Goal: Find specific page/section: Find specific page/section

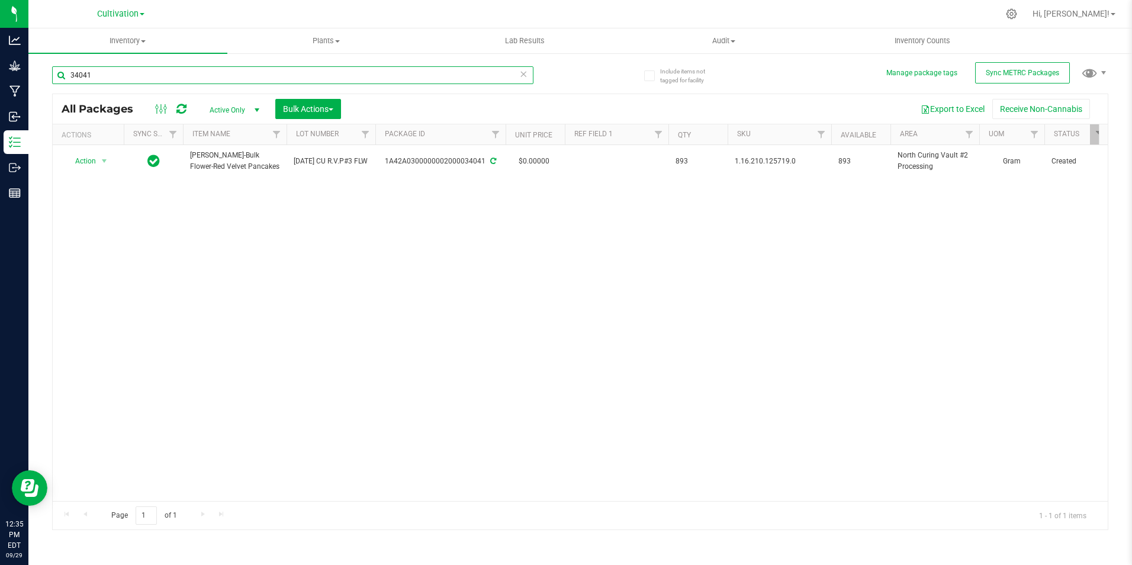
drag, startPoint x: 133, startPoint y: 82, endPoint x: 193, endPoint y: 217, distance: 147.9
click at [191, 217] on div "34041 All Packages Active Only Active Only Lab Samples Locked All External Inte…" at bounding box center [580, 292] width 1056 height 475
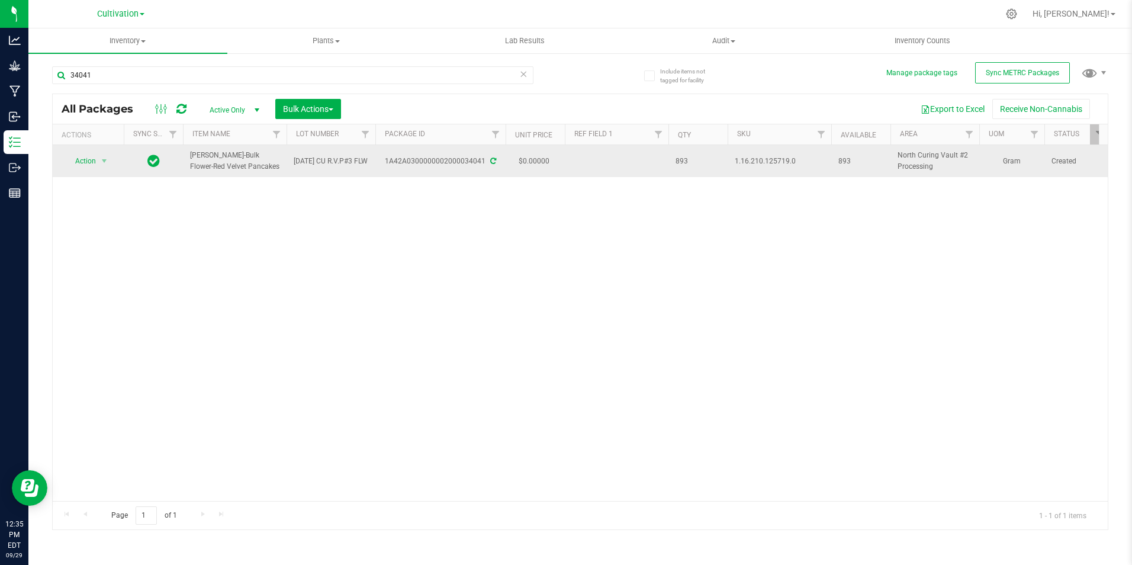
drag, startPoint x: 246, startPoint y: 168, endPoint x: 195, endPoint y: 153, distance: 53.0
click at [192, 153] on span "[PERSON_NAME]-Bulk Flower-Red Velvet Pancakes" at bounding box center [234, 161] width 89 height 22
copy span "[PERSON_NAME]-Bulk Flower-Red Velvet Pancakes"
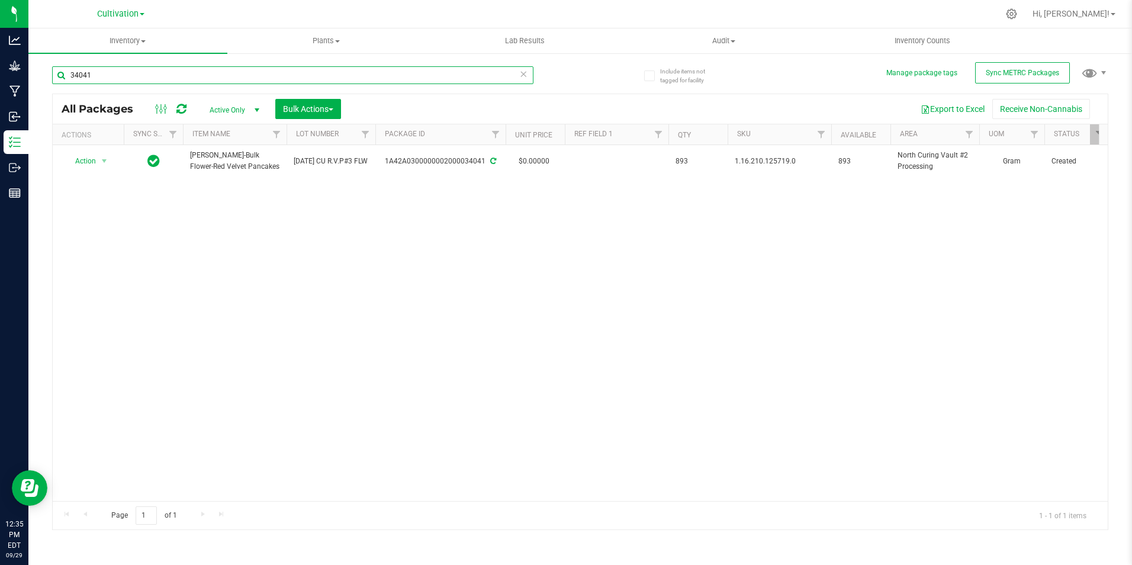
click at [200, 79] on input "34041" at bounding box center [292, 75] width 481 height 18
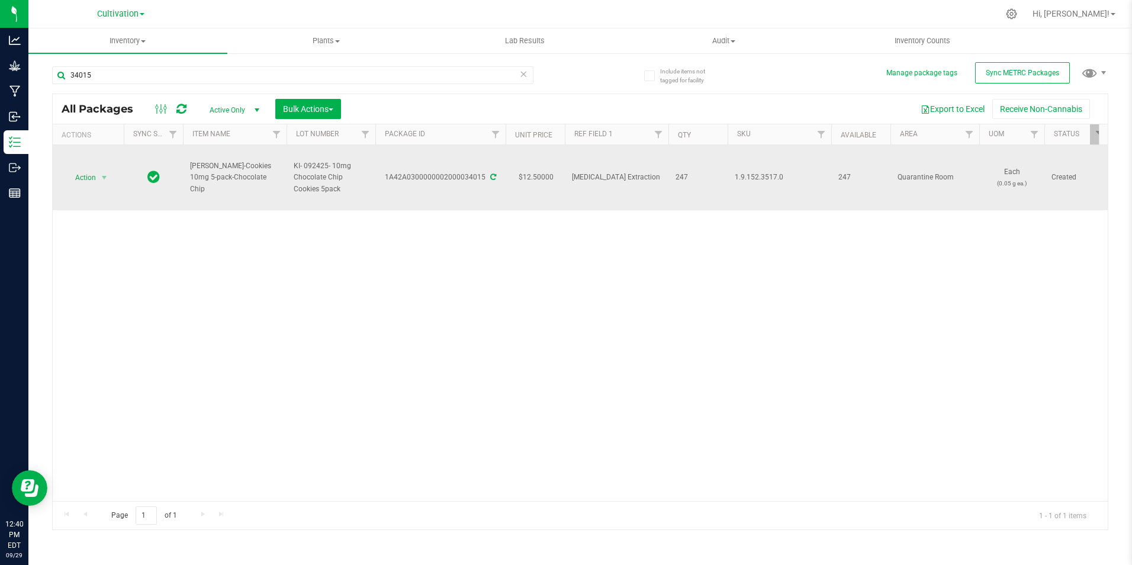
drag, startPoint x: 260, startPoint y: 184, endPoint x: 189, endPoint y: 171, distance: 71.5
click at [189, 171] on td "[PERSON_NAME]-Cookies 10mg 5-pack-Chocolate Chip" at bounding box center [235, 177] width 104 height 65
drag, startPoint x: 189, startPoint y: 171, endPoint x: 190, endPoint y: 193, distance: 21.9
click at [161, 223] on div "Action Action Adjust qty Create package Edit attributes Global inventory Locate…" at bounding box center [580, 323] width 1055 height 356
drag, startPoint x: 191, startPoint y: 170, endPoint x: 252, endPoint y: 184, distance: 63.1
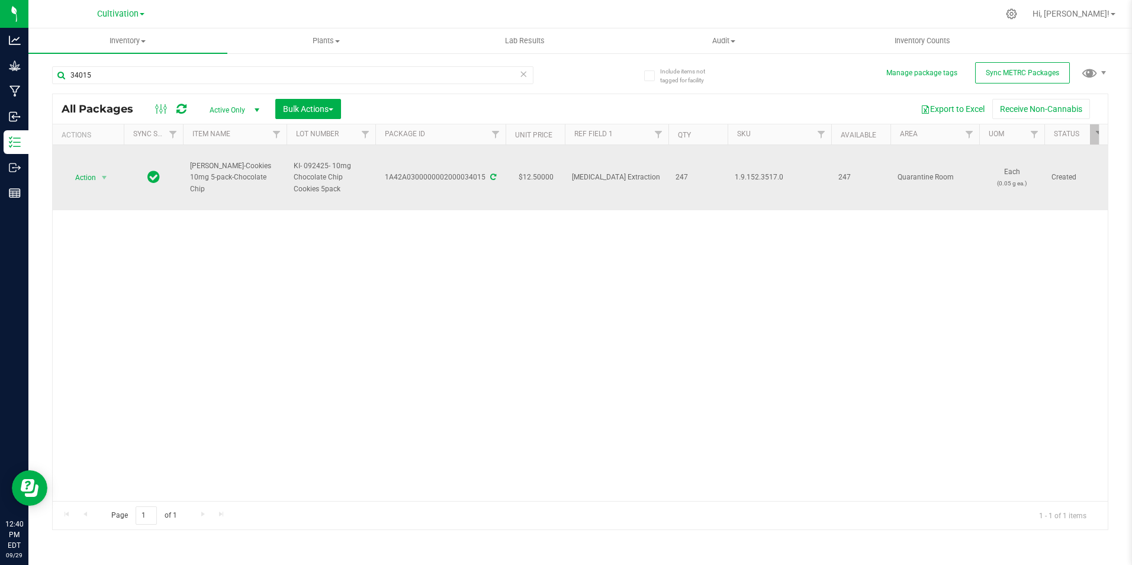
click at [252, 184] on span "[PERSON_NAME]-Cookies 10mg 5-pack-Chocolate Chip" at bounding box center [234, 177] width 89 height 34
click at [256, 185] on span "[PERSON_NAME]-Cookies 10mg 5-pack-Chocolate Chip" at bounding box center [234, 177] width 89 height 34
drag, startPoint x: 256, startPoint y: 185, endPoint x: 192, endPoint y: 170, distance: 66.2
click at [192, 170] on span "[PERSON_NAME]-Cookies 10mg 5-pack-Chocolate Chip" at bounding box center [234, 177] width 89 height 34
copy span "[PERSON_NAME]-Cookies 10mg 5-pack-Chocolate Chip"
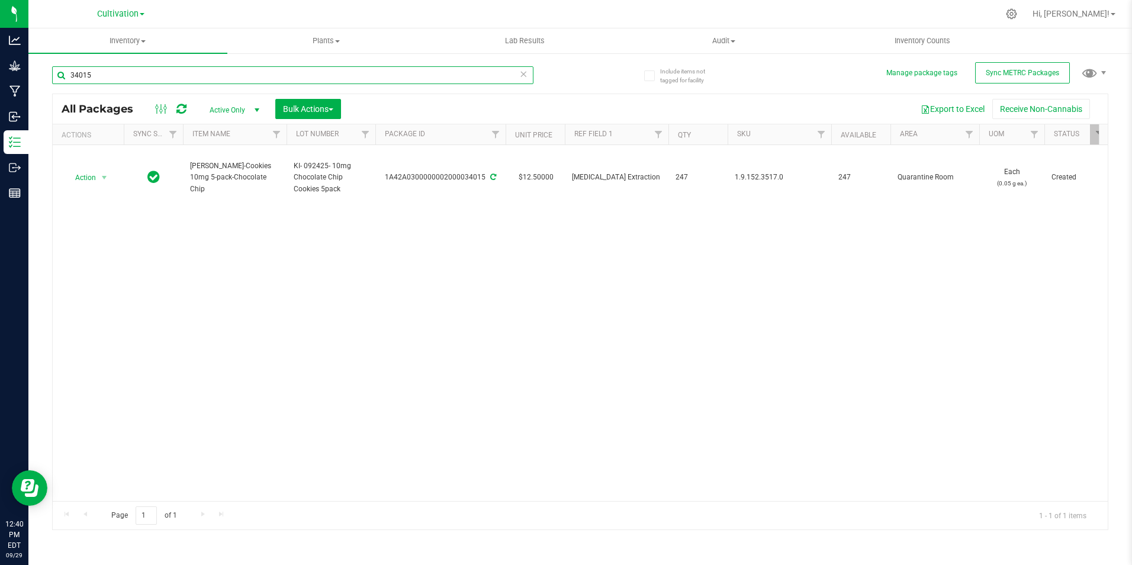
click at [332, 77] on input "34015" at bounding box center [292, 75] width 481 height 18
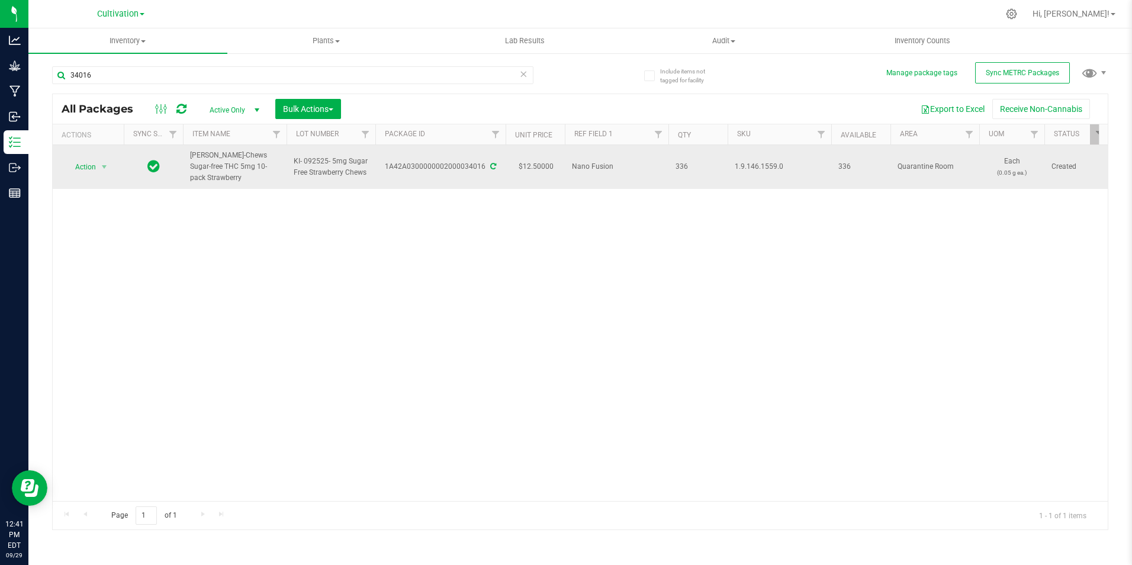
drag, startPoint x: 225, startPoint y: 182, endPoint x: 189, endPoint y: 149, distance: 49.0
click at [187, 149] on td "[PERSON_NAME]-Chews Sugar-free THC 5mg 10-pack Strawberry" at bounding box center [235, 167] width 104 height 44
drag, startPoint x: 189, startPoint y: 149, endPoint x: 208, endPoint y: 153, distance: 19.5
copy span "[PERSON_NAME]-Chews Sugar-free THC 5mg 10-pack Strawberry"
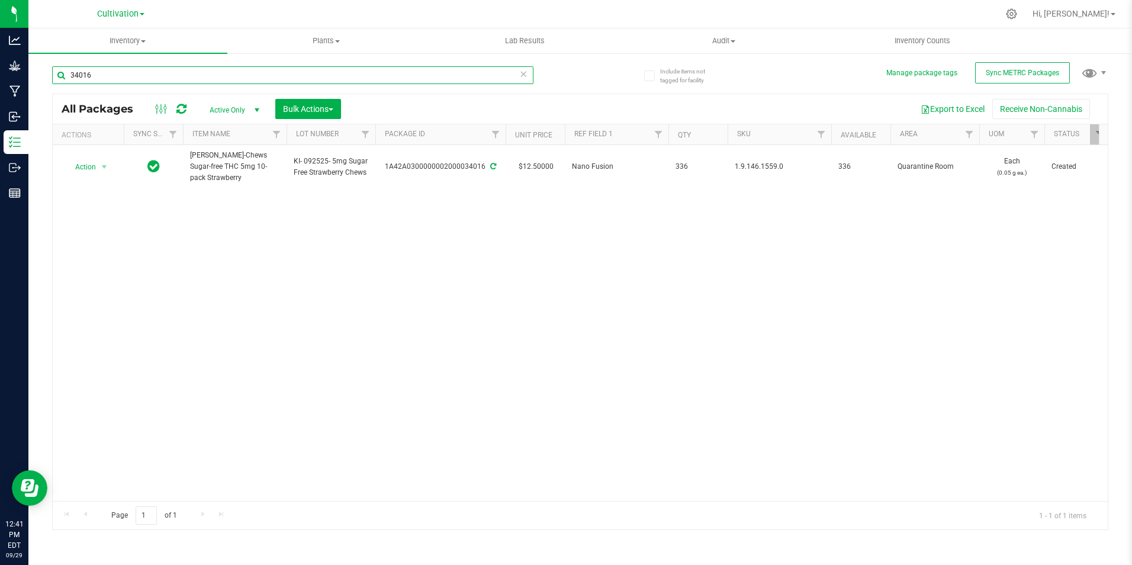
click at [259, 75] on input "34016" at bounding box center [292, 75] width 481 height 18
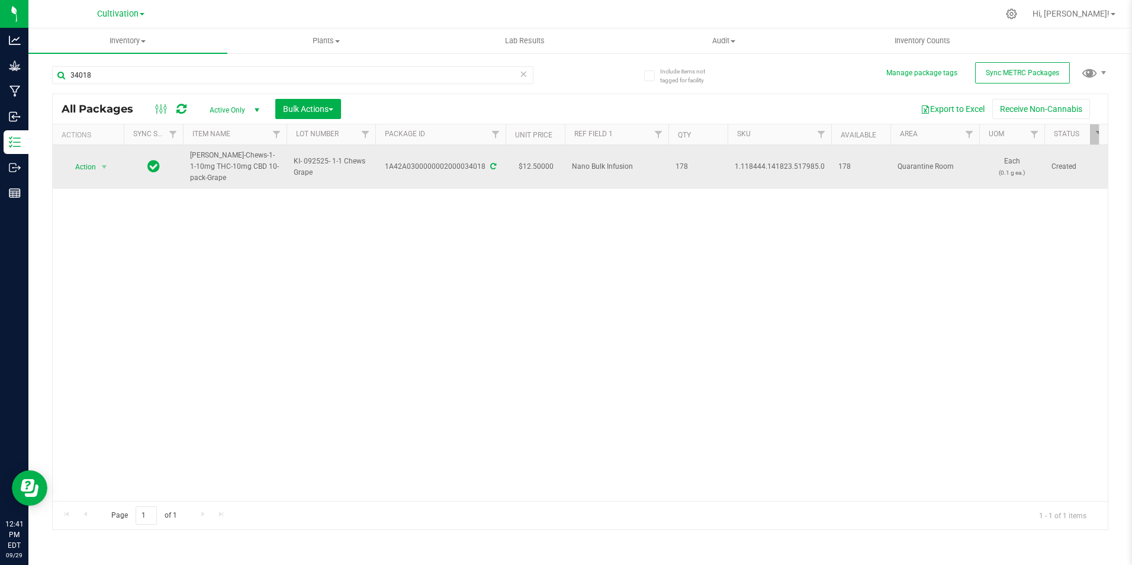
drag, startPoint x: 211, startPoint y: 184, endPoint x: 190, endPoint y: 161, distance: 31.4
click at [190, 161] on td "[PERSON_NAME]-Chews-1-1-10mg THC-10mg CBD 10-pack-Grape" at bounding box center [235, 167] width 104 height 44
drag, startPoint x: 214, startPoint y: 179, endPoint x: 189, endPoint y: 160, distance: 30.8
click at [189, 160] on td "[PERSON_NAME]-Chews-1-1-10mg THC-10mg CBD 10-pack-Grape" at bounding box center [235, 167] width 104 height 44
drag, startPoint x: 189, startPoint y: 160, endPoint x: 199, endPoint y: 162, distance: 9.6
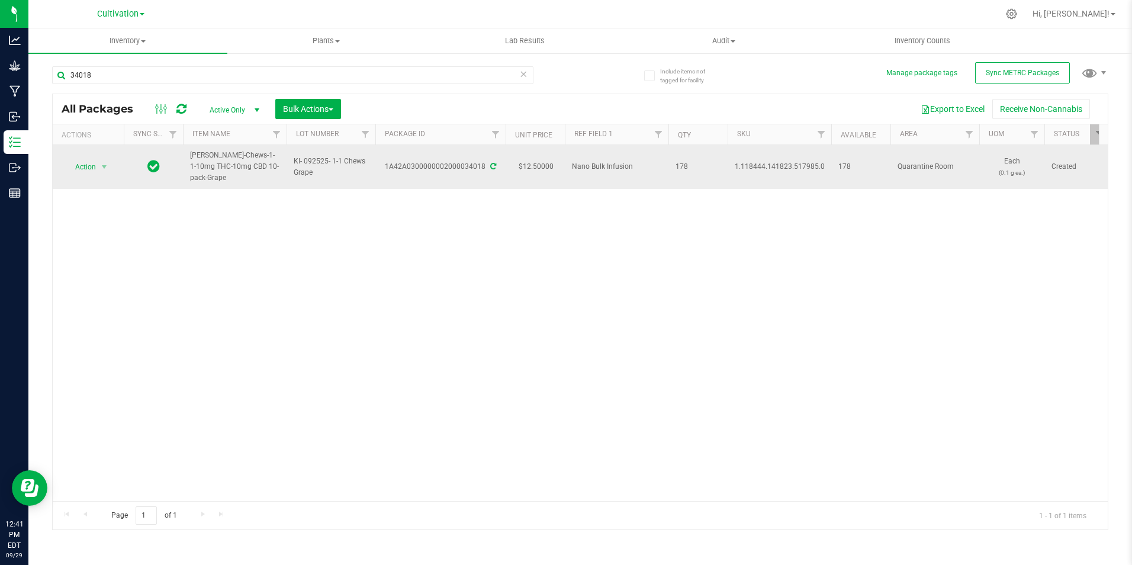
copy span "[PERSON_NAME]-Chews-1-1-10mg THC-10mg CBD 10-pack-Grape"
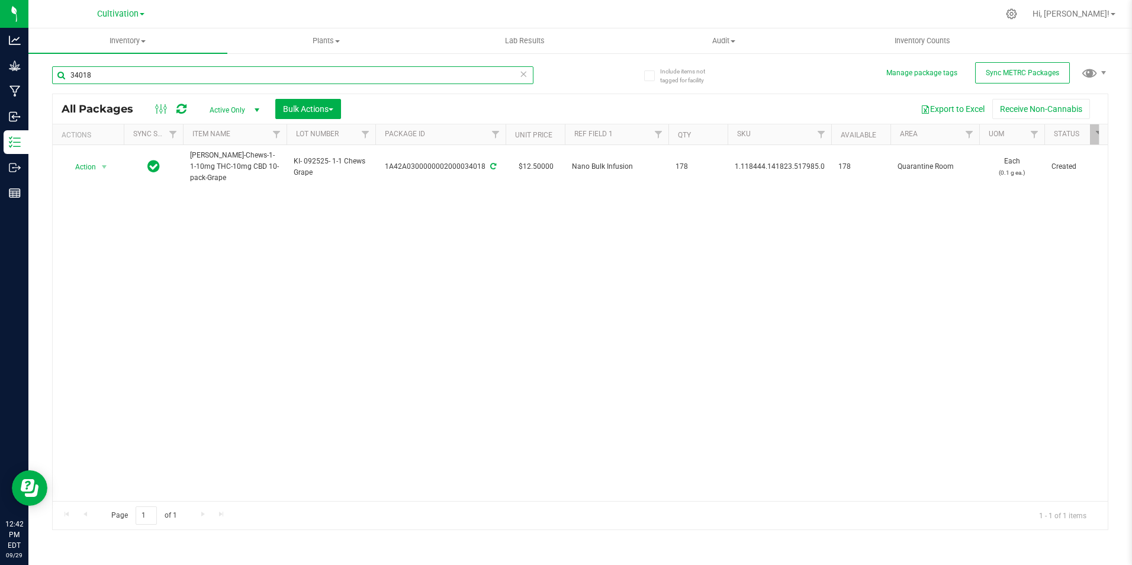
click at [142, 70] on input "34018" at bounding box center [292, 75] width 481 height 18
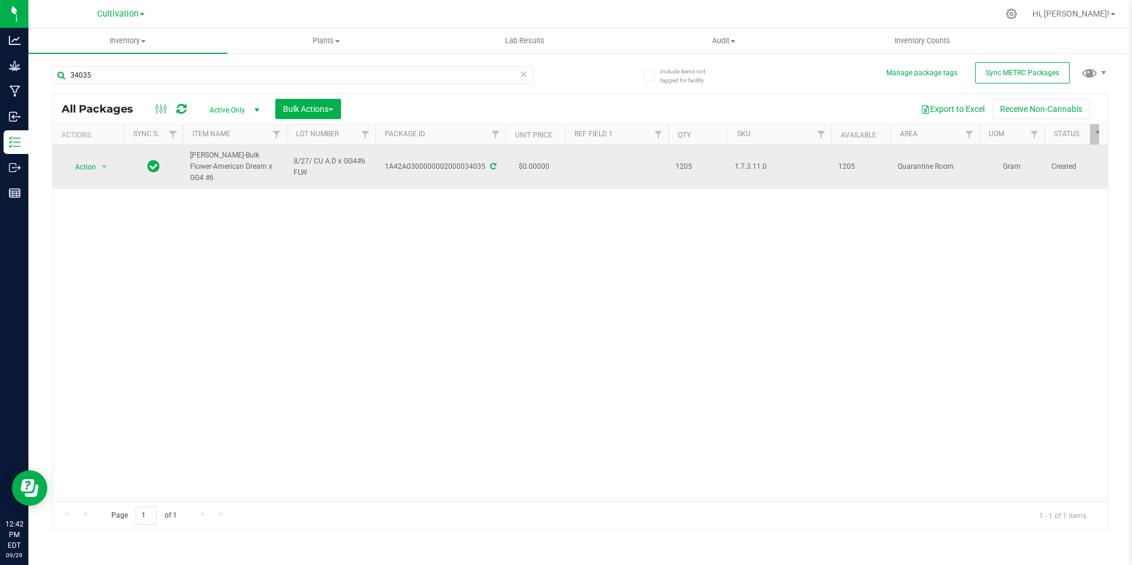
drag, startPoint x: 242, startPoint y: 168, endPoint x: 189, endPoint y: 157, distance: 53.2
click at [189, 157] on td "[PERSON_NAME]-Bulk Flower-American Dream x GG4 #6" at bounding box center [235, 167] width 104 height 44
drag, startPoint x: 194, startPoint y: 157, endPoint x: 242, endPoint y: 169, distance: 49.0
click at [242, 169] on td "[PERSON_NAME]-Bulk Flower-American Dream x GG4 #6" at bounding box center [235, 167] width 104 height 44
copy span "[PERSON_NAME]-Bulk Flower-American Dream x GG4 #6"
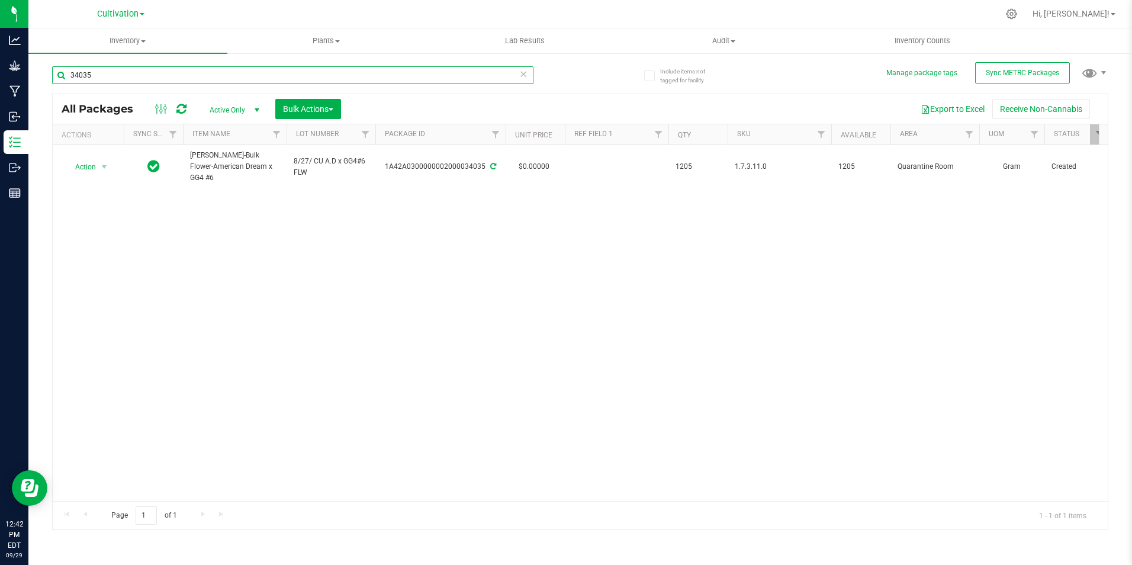
click at [145, 75] on input "34035" at bounding box center [292, 75] width 481 height 18
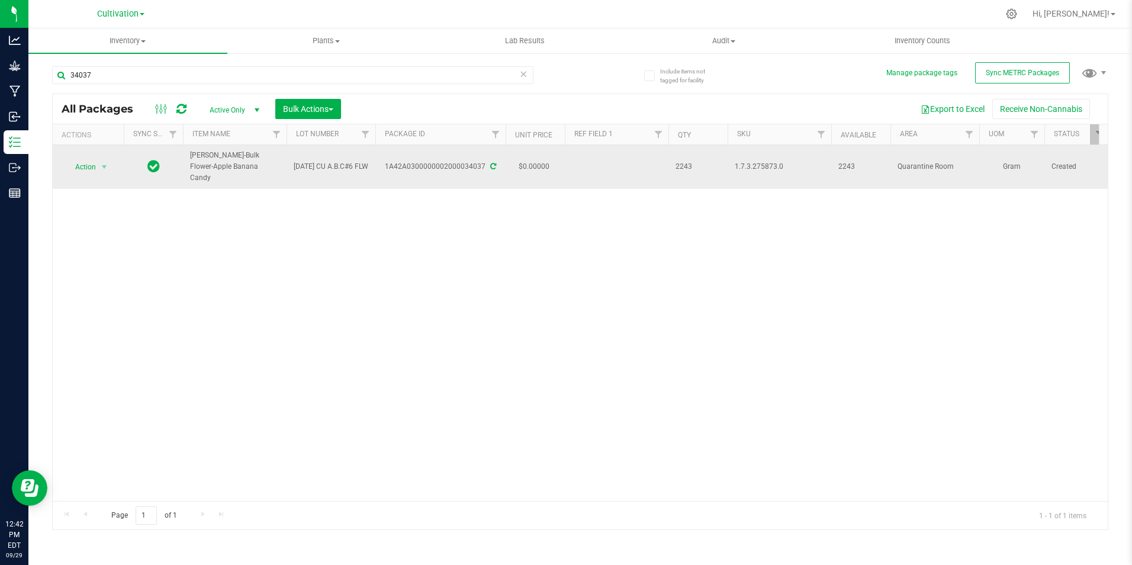
drag, startPoint x: 243, startPoint y: 163, endPoint x: 189, endPoint y: 160, distance: 53.9
click at [189, 160] on td "[PERSON_NAME]-Bulk Flower-Apple Banana Candy" at bounding box center [235, 167] width 104 height 44
copy span "[PERSON_NAME]-Bulk Flower-Apple Banana Candy"
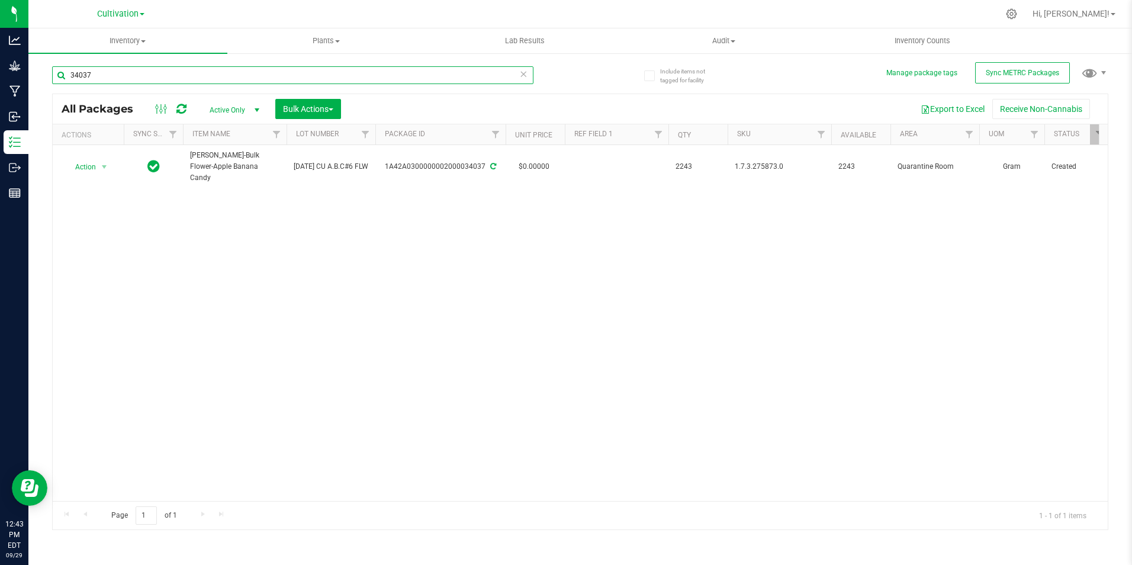
click at [110, 81] on input "34037" at bounding box center [292, 75] width 481 height 18
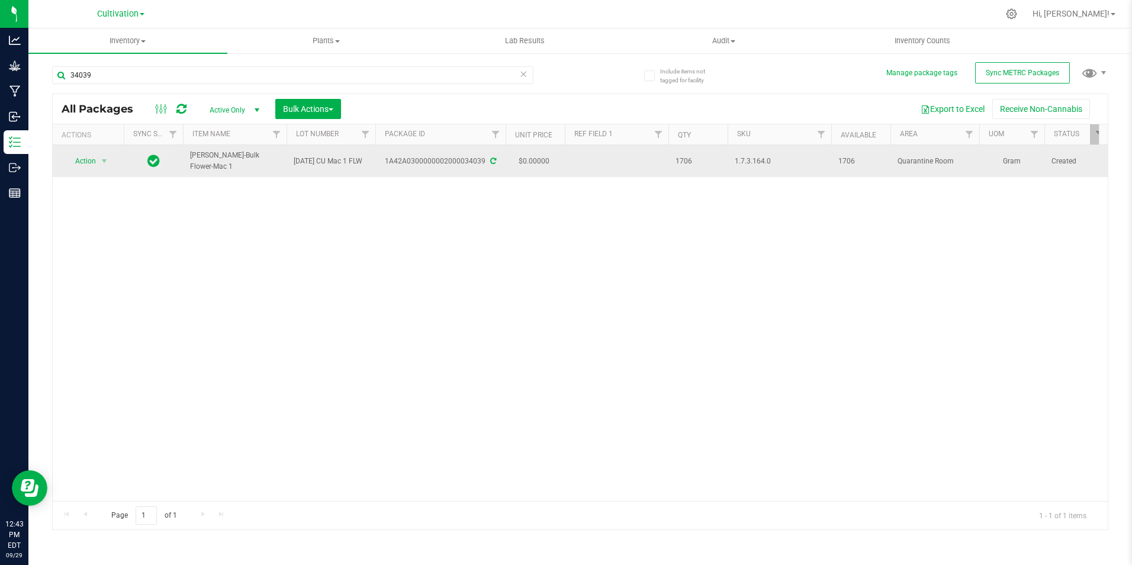
drag, startPoint x: 278, startPoint y: 160, endPoint x: 191, endPoint y: 163, distance: 87.1
click at [191, 163] on span "[PERSON_NAME]-Bulk Flower-Mac 1" at bounding box center [234, 161] width 89 height 22
copy span "[PERSON_NAME]-Bulk Flower-Mac 1"
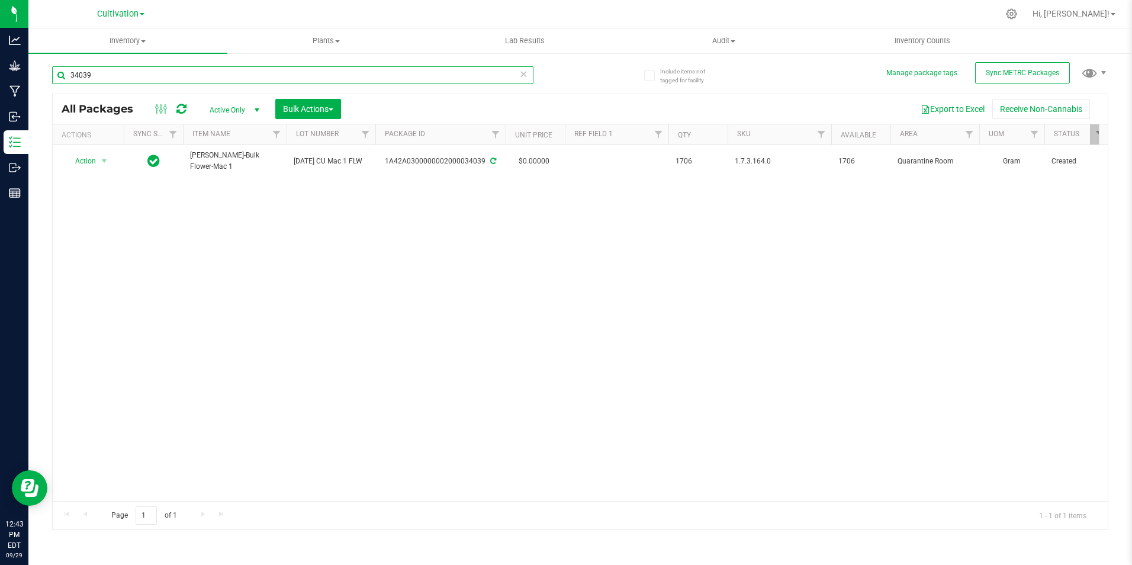
click at [103, 76] on input "34039" at bounding box center [292, 75] width 481 height 18
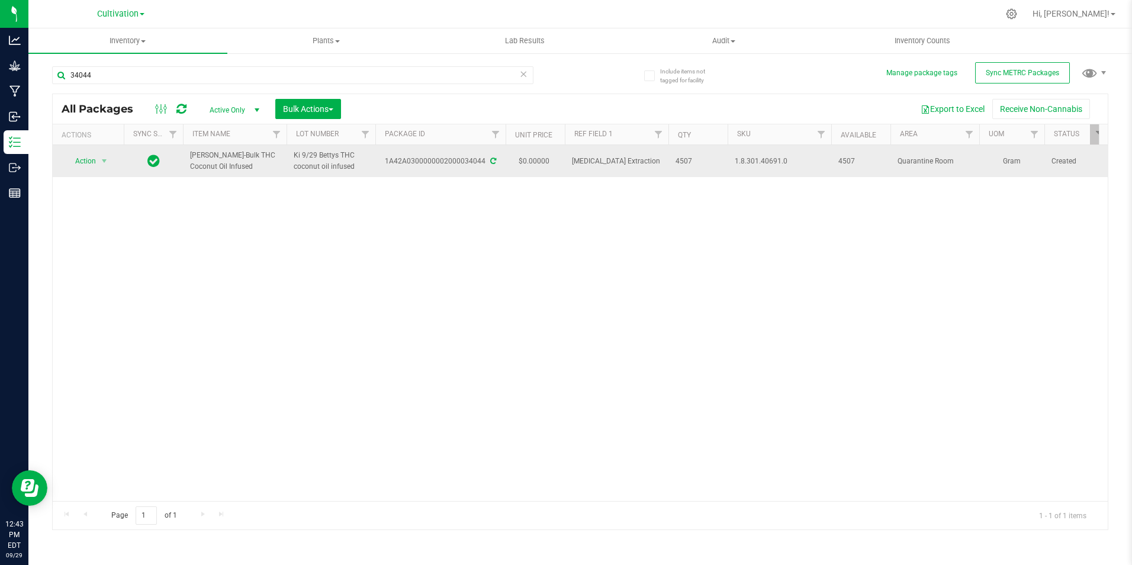
drag, startPoint x: 233, startPoint y: 171, endPoint x: 186, endPoint y: 154, distance: 49.8
click at [186, 154] on td "[PERSON_NAME]-Bulk THC Coconut Oil Infused" at bounding box center [235, 161] width 104 height 32
copy span "[PERSON_NAME]-Bulk THC Coconut Oil Infused"
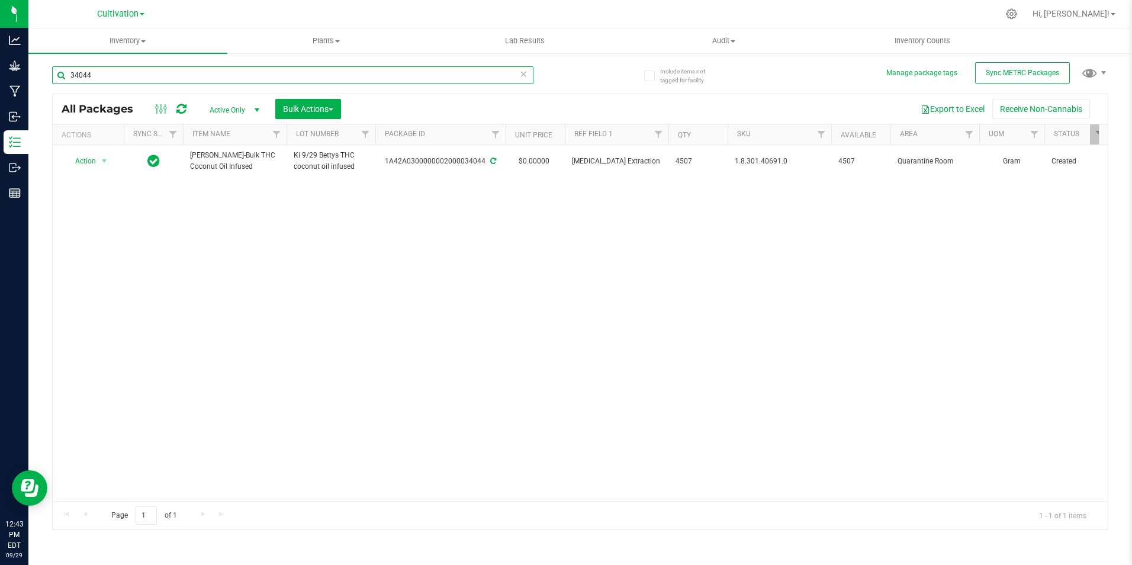
click at [154, 71] on input "34044" at bounding box center [292, 75] width 481 height 18
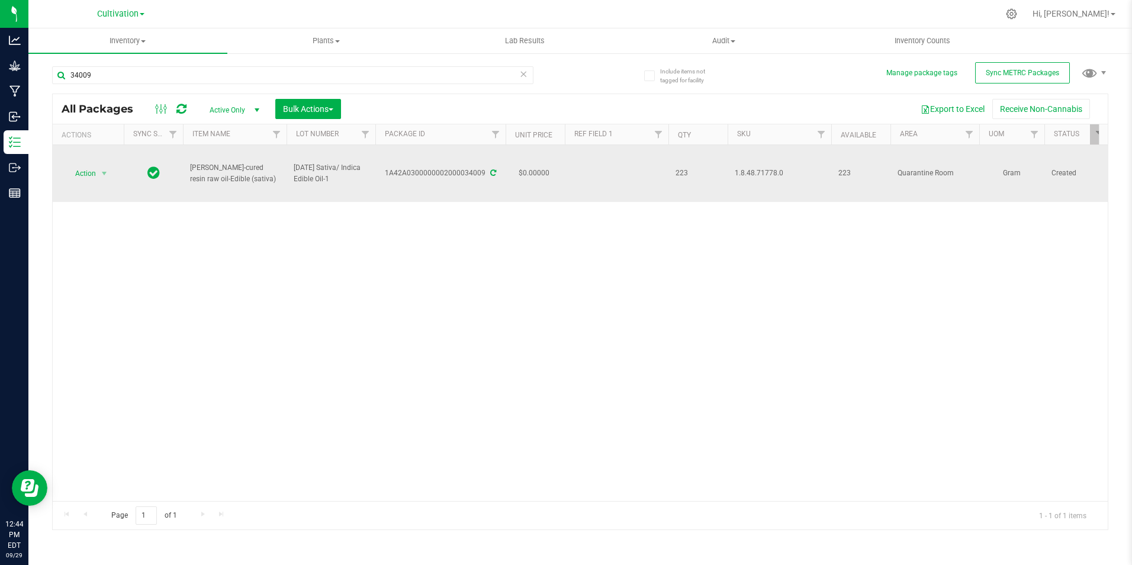
drag, startPoint x: 237, startPoint y: 181, endPoint x: 187, endPoint y: 172, distance: 51.0
click at [187, 172] on td "[PERSON_NAME]-cured resin raw oil-Edible (sativa)" at bounding box center [235, 173] width 104 height 57
drag, startPoint x: 188, startPoint y: 172, endPoint x: 276, endPoint y: 187, distance: 89.5
click at [596, 324] on div "Action Action Adjust qty Create package Edit attributes Global inventory Locate…" at bounding box center [580, 323] width 1055 height 356
drag, startPoint x: 240, startPoint y: 181, endPoint x: 176, endPoint y: 161, distance: 66.5
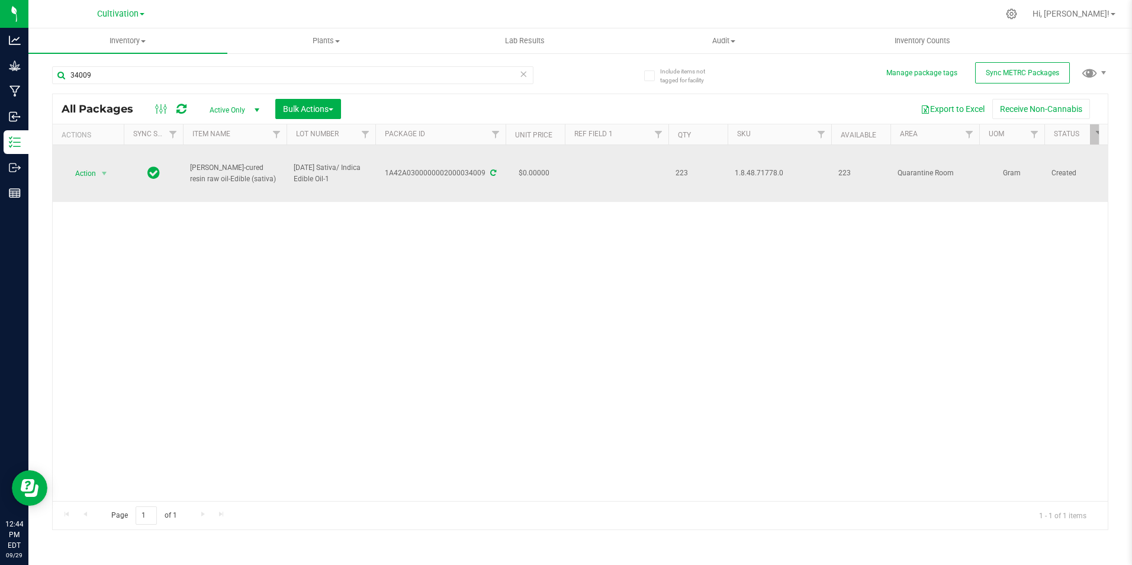
drag, startPoint x: 176, startPoint y: 161, endPoint x: 193, endPoint y: 166, distance: 17.2
copy tr "[PERSON_NAME]-cured resin raw oil-Edible (sativa)"
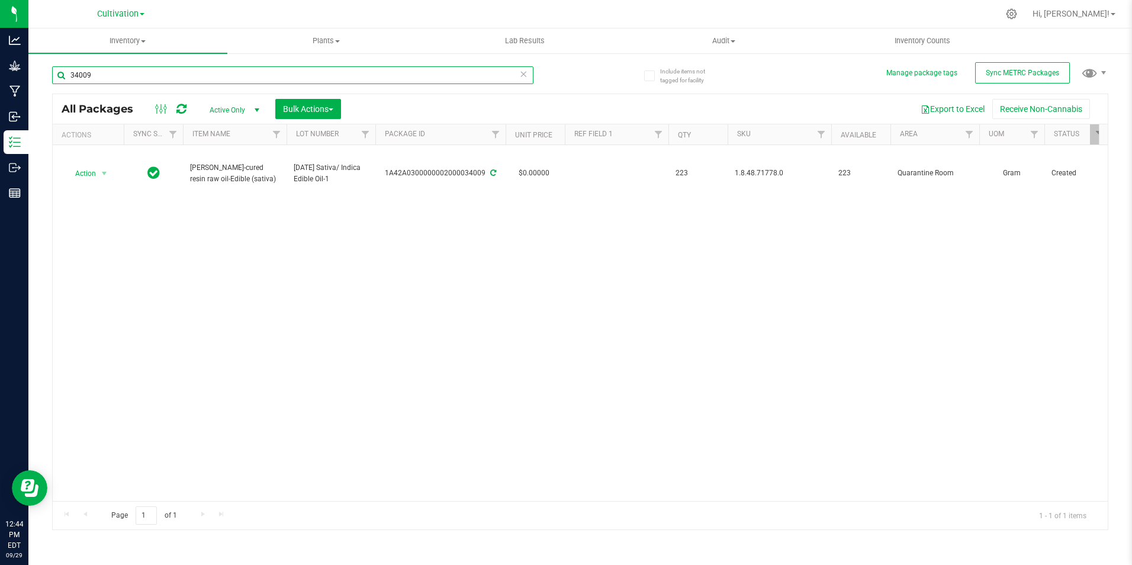
click at [134, 79] on input "34009" at bounding box center [292, 75] width 481 height 18
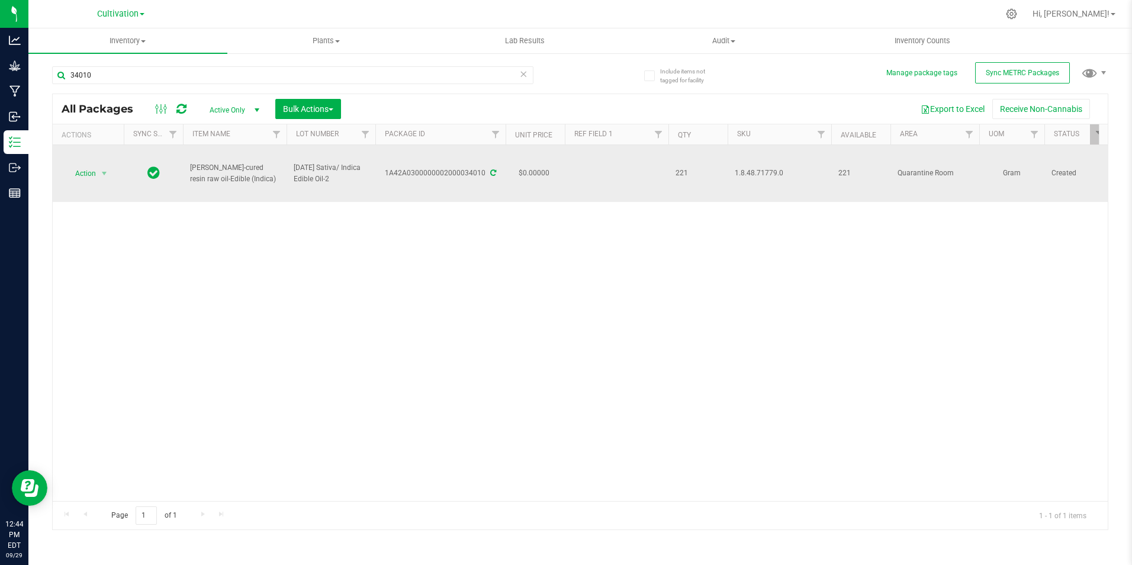
drag, startPoint x: 239, startPoint y: 183, endPoint x: 189, endPoint y: 170, distance: 51.3
click at [189, 170] on td "[PERSON_NAME]-cured resin raw oil-Edible (Indica)" at bounding box center [235, 173] width 104 height 57
drag, startPoint x: 189, startPoint y: 170, endPoint x: 197, endPoint y: 170, distance: 7.1
copy span "[PERSON_NAME]-cured resin raw oil-Edible (Indica)"
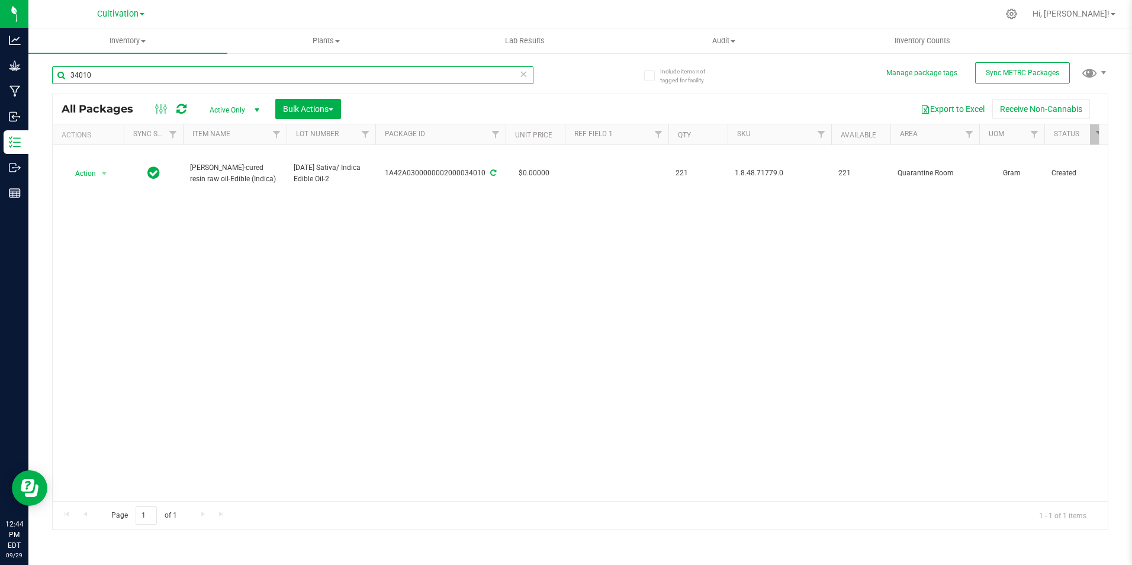
click at [96, 77] on input "34010" at bounding box center [292, 75] width 481 height 18
type input "337"
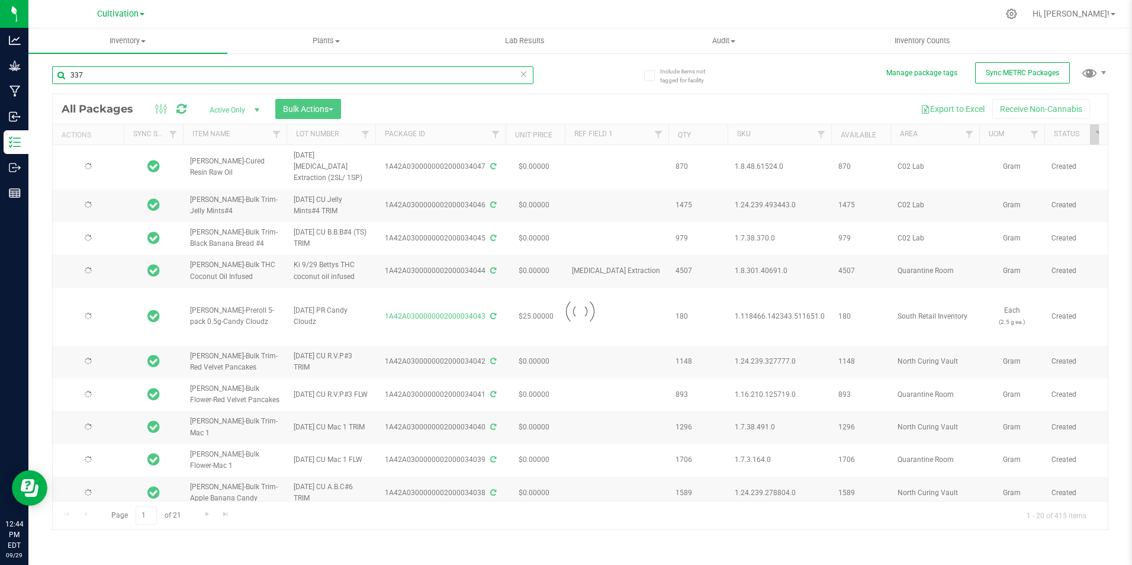
type input "[DATE]"
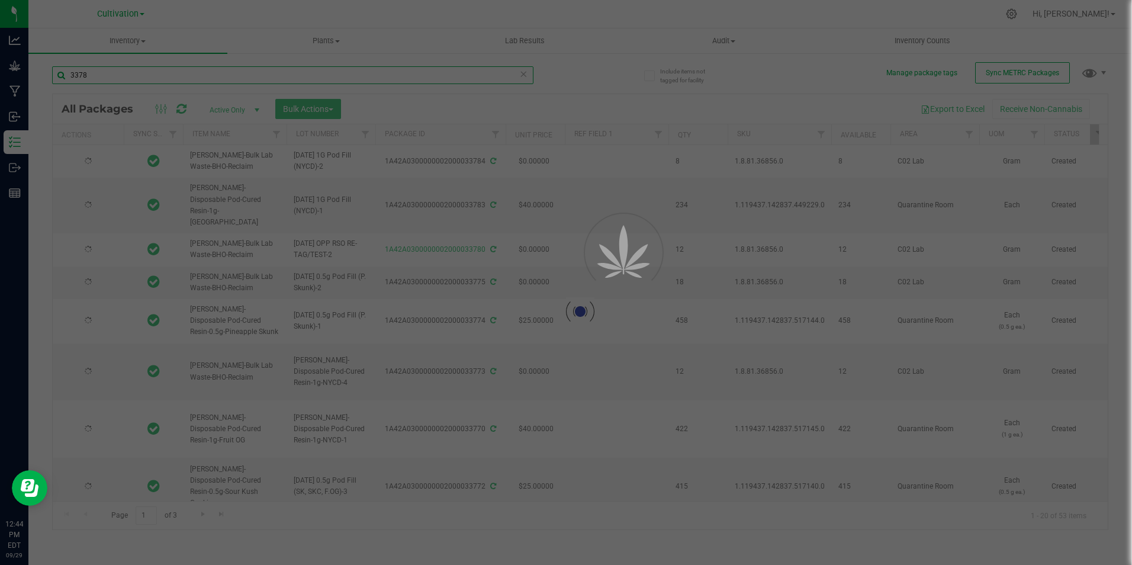
type input "33783"
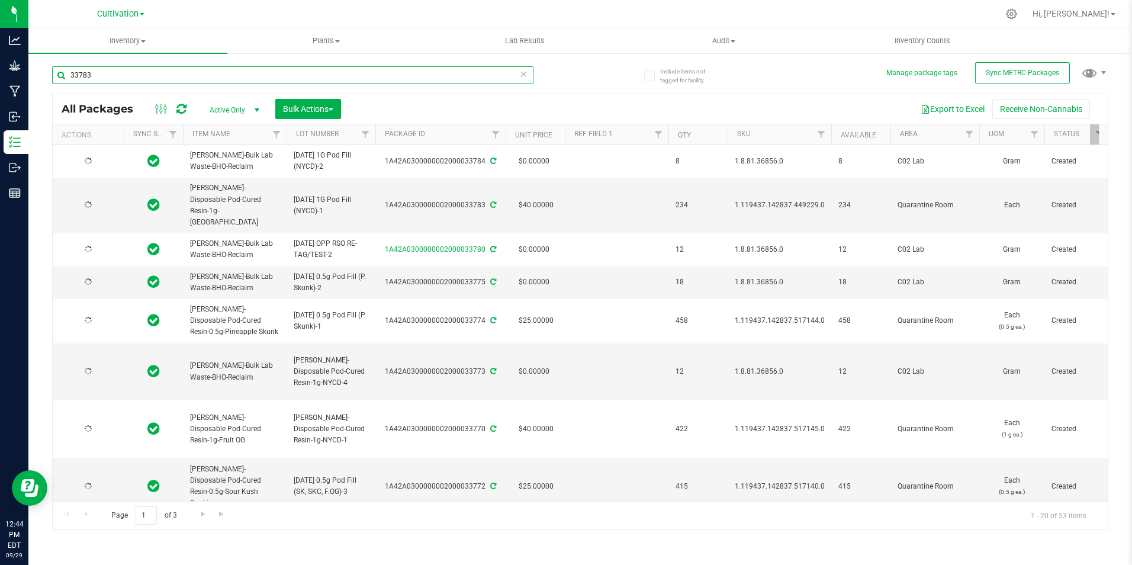
type input "[DATE]"
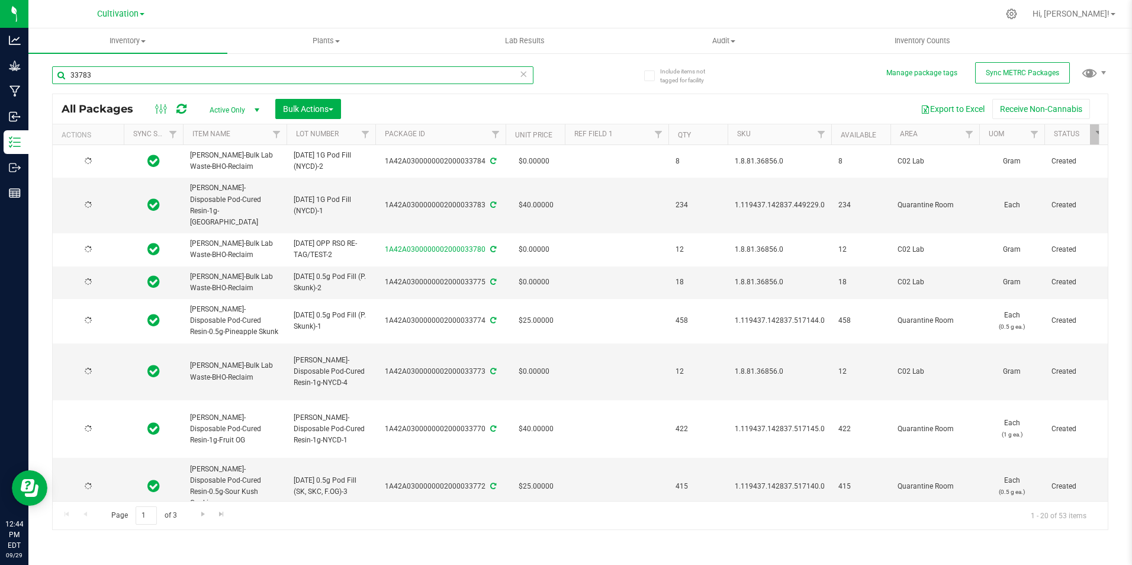
type input "[DATE]"
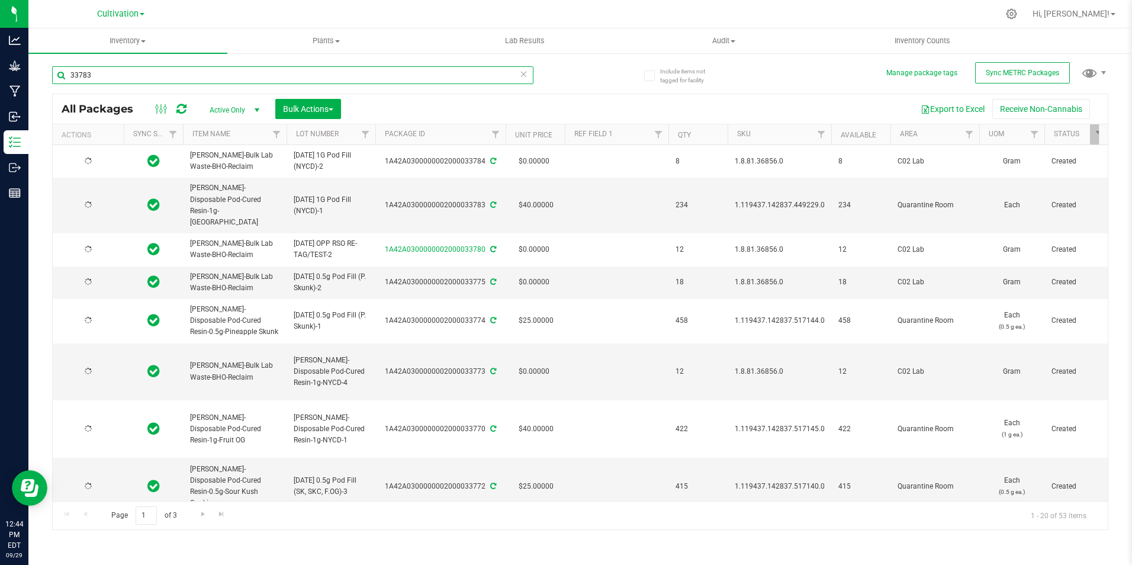
type input "[DATE]"
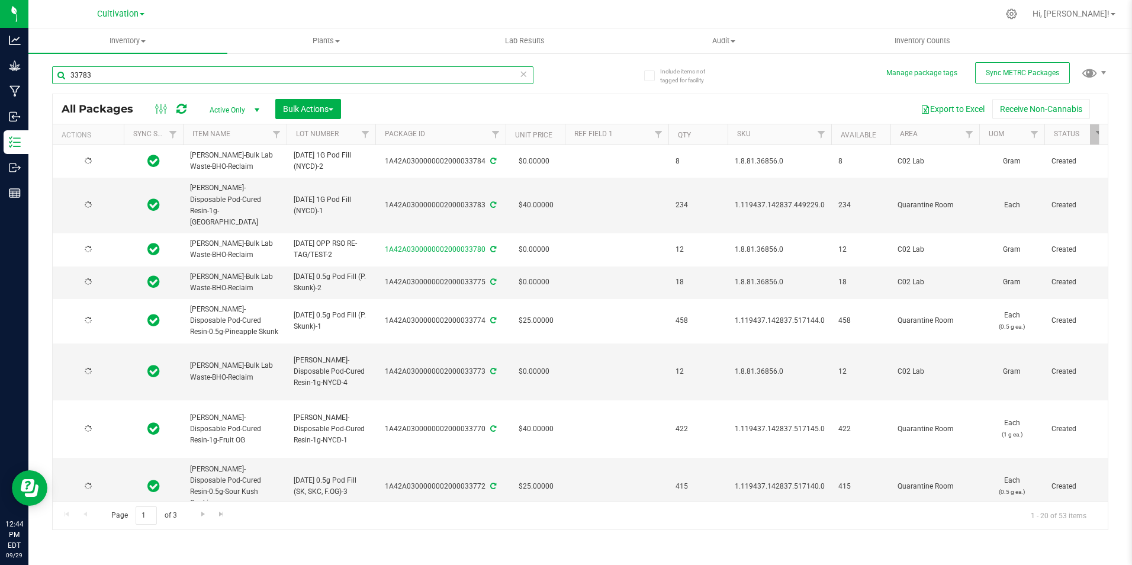
type input "[DATE]"
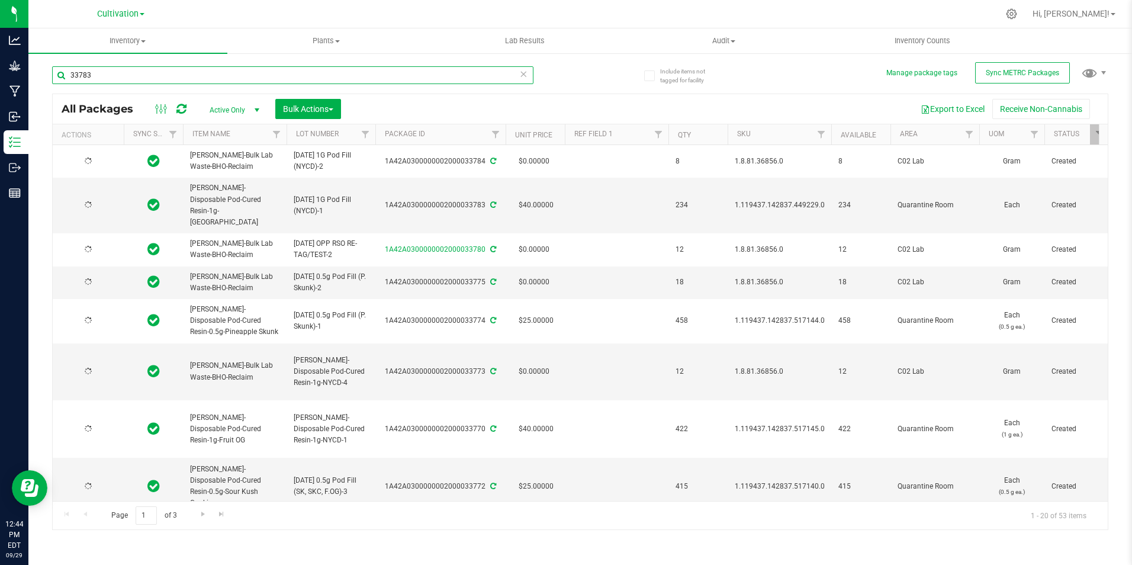
type input "[DATE]"
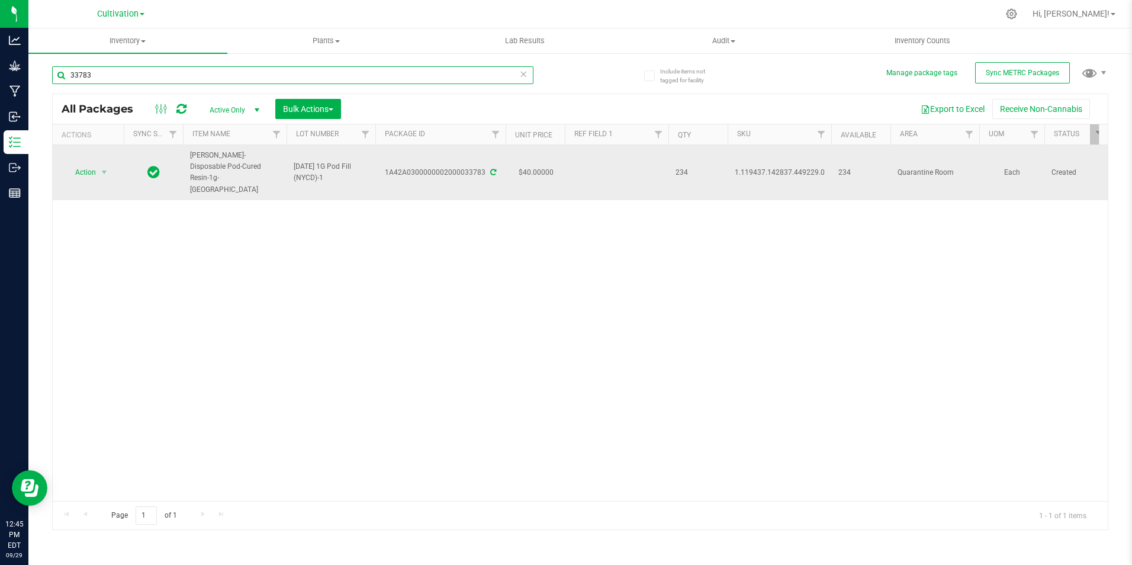
type input "33783"
drag, startPoint x: 272, startPoint y: 170, endPoint x: 189, endPoint y: 154, distance: 84.5
click at [189, 154] on td "[PERSON_NAME]-Disposable Pod-Cured Resin-1g-[GEOGRAPHIC_DATA]" at bounding box center [235, 172] width 104 height 55
drag, startPoint x: 189, startPoint y: 153, endPoint x: 176, endPoint y: 165, distance: 17.6
click at [137, 248] on div "Action Action Adjust qty Create package Edit attributes Global inventory Locate…" at bounding box center [580, 323] width 1055 height 356
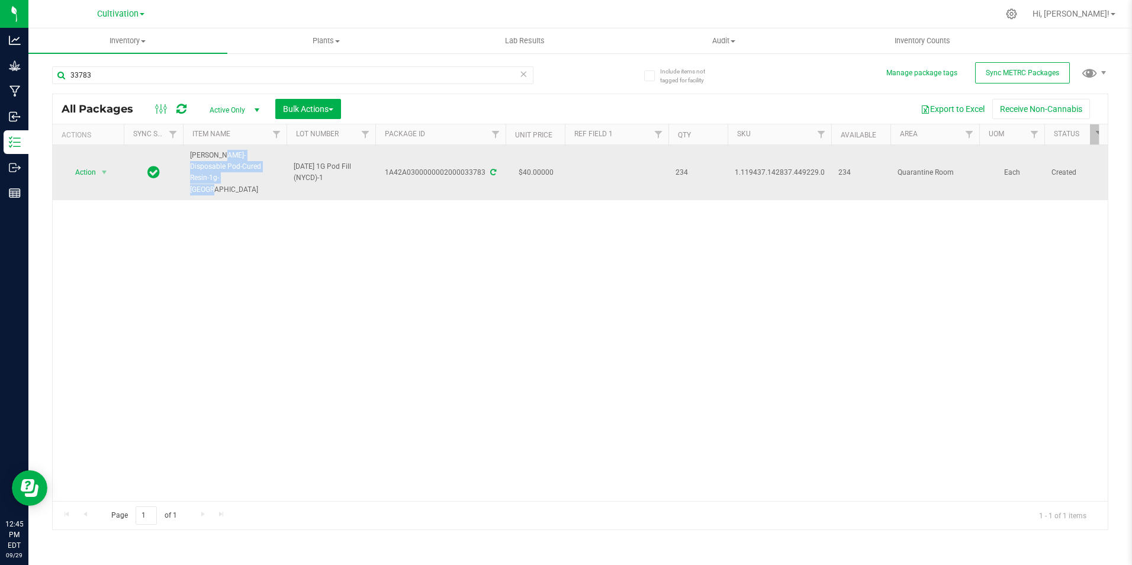
drag, startPoint x: 189, startPoint y: 153, endPoint x: 262, endPoint y: 170, distance: 74.8
click at [263, 170] on td "[PERSON_NAME]-Disposable Pod-Cured Resin-1g-[GEOGRAPHIC_DATA]" at bounding box center [235, 172] width 104 height 55
drag, startPoint x: 262, startPoint y: 170, endPoint x: 244, endPoint y: 170, distance: 17.8
